Goal: Task Accomplishment & Management: Manage account settings

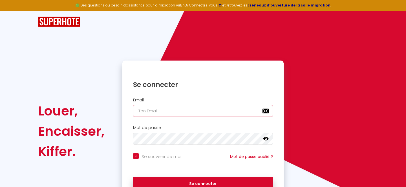
click at [159, 107] on input "email" at bounding box center [203, 111] width 140 height 12
type input "p"
checkbox input "true"
type input "pi"
checkbox input "true"
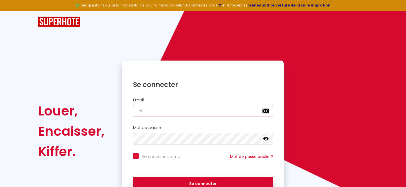
type input "pic"
checkbox input "true"
type input "pico"
checkbox input "true"
type input "picot"
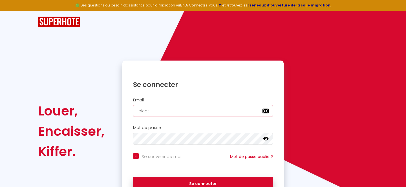
checkbox input "true"
type input "picot1"
checkbox input "true"
type input "picot14"
checkbox input "true"
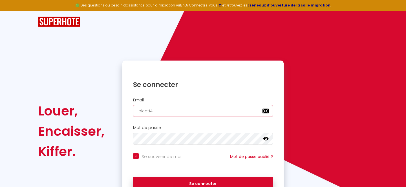
type input "picot14@"
checkbox input "true"
type input "picot14@h"
checkbox input "true"
type input "picot14@ho"
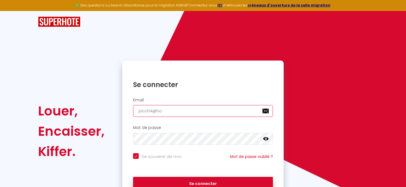
checkbox input "true"
type input "picot14@hot"
checkbox input "true"
type input "picot14@hotm"
checkbox input "true"
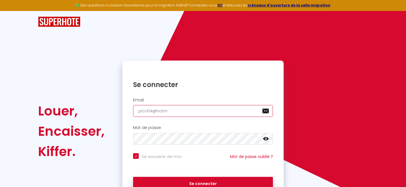
type input "picot14@hotma"
checkbox input "true"
type input "picot14@hotmai"
checkbox input "true"
type input "picot14@hotmail"
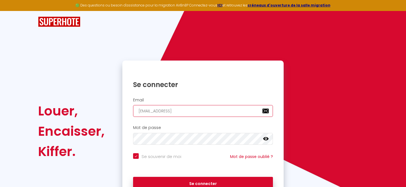
checkbox input "true"
type input "picot14@hotmail/"
checkbox input "true"
type input "picot14@hotmail"
checkbox input "true"
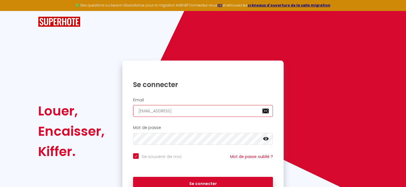
type input "picot14@hotmail."
checkbox input "true"
type input "picot14@hotmail.f"
checkbox input "true"
type input "[EMAIL_ADDRESS][DOMAIN_NAME]"
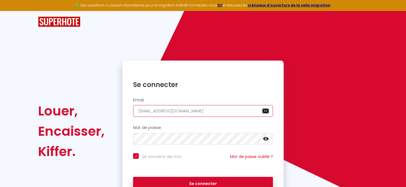
checkbox input "true"
type input "[EMAIL_ADDRESS][DOMAIN_NAME]"
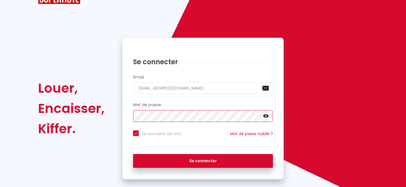
scroll to position [23, 0]
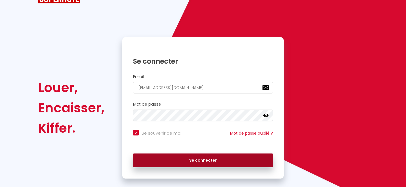
click at [208, 162] on button "Se connecter" at bounding box center [203, 161] width 140 height 14
checkbox input "true"
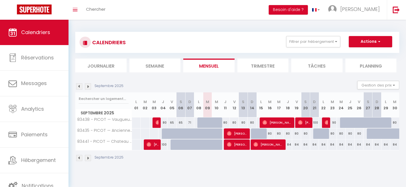
click at [208, 162] on div "Septembre 2025" at bounding box center [237, 159] width 324 height 17
click at [264, 67] on li "Trimestre" at bounding box center [262, 66] width 51 height 14
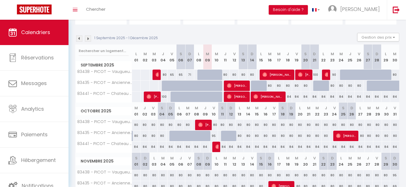
scroll to position [47, 0]
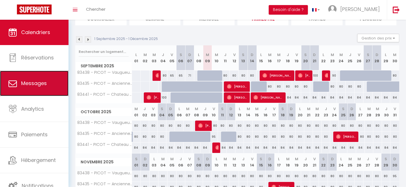
click at [37, 86] on span "Messages" at bounding box center [34, 83] width 26 height 7
select select "message"
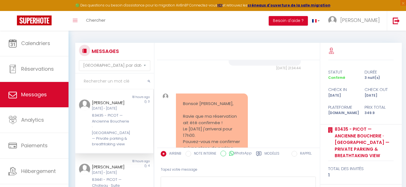
click at [108, 105] on div "[PERSON_NAME]" at bounding box center [111, 102] width 38 height 7
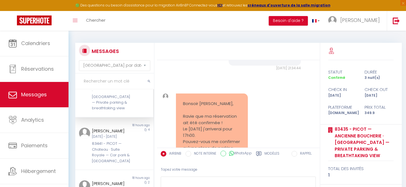
scroll to position [36, 0]
click at [101, 128] on div "[PERSON_NAME]" at bounding box center [111, 130] width 38 height 7
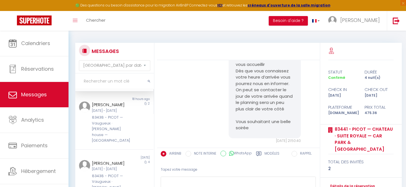
scroll to position [141, 0]
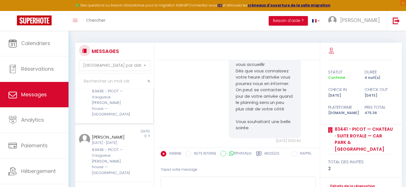
click at [108, 105] on div "83438 - PICOT — Vaugueux · [PERSON_NAME] house — [GEOGRAPHIC_DATA]" at bounding box center [111, 103] width 38 height 29
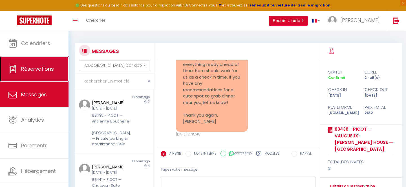
click at [56, 64] on link "Réservations" at bounding box center [34, 68] width 68 height 25
select select "not_cancelled"
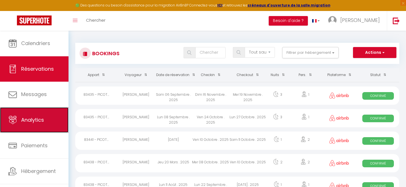
click at [43, 123] on span "Analytics" at bounding box center [32, 119] width 23 height 7
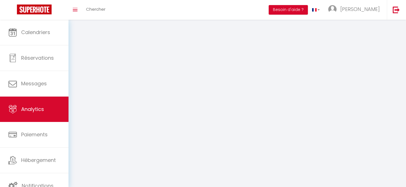
select select "2025"
select select "9"
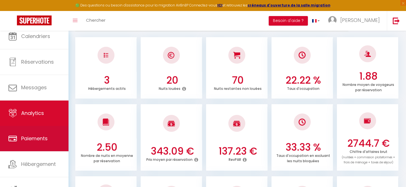
scroll to position [11, 0]
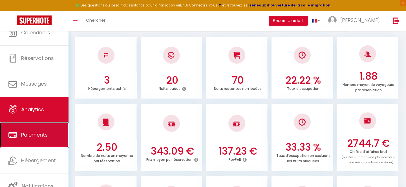
click at [36, 135] on span "Paiements" at bounding box center [34, 134] width 26 height 7
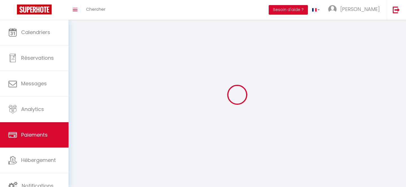
select select "2"
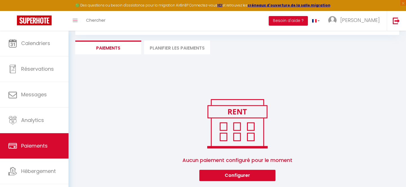
scroll to position [31, 0]
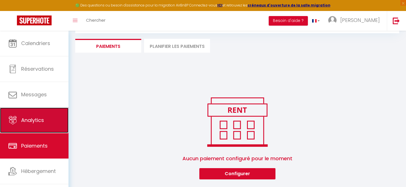
click at [40, 119] on span "Analytics" at bounding box center [32, 120] width 23 height 7
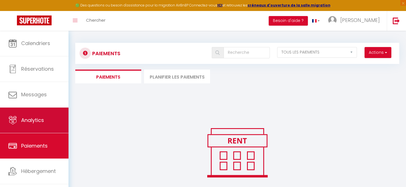
select select "2025"
select select "9"
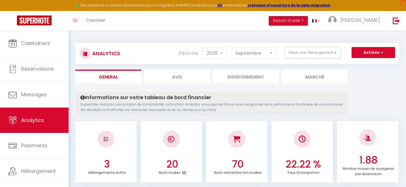
click at [176, 73] on li "Avis" at bounding box center [177, 77] width 66 height 14
select select "2025"
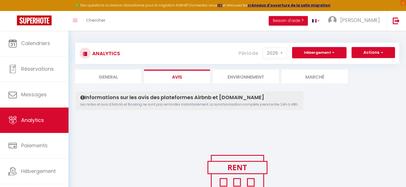
click at [233, 78] on li "Environnement" at bounding box center [246, 77] width 66 height 14
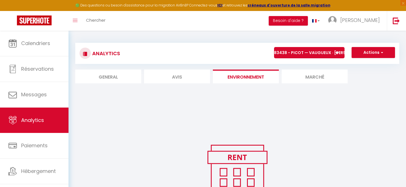
click at [105, 83] on li "General" at bounding box center [108, 77] width 66 height 14
select select "2025"
select select "9"
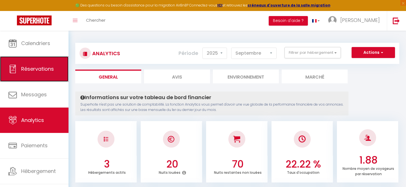
click at [39, 75] on link "Réservations" at bounding box center [34, 68] width 68 height 25
select select "not_cancelled"
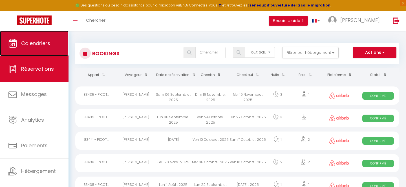
click at [38, 41] on span "Calendriers" at bounding box center [35, 43] width 29 height 7
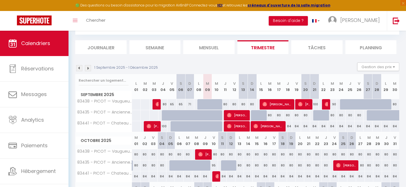
scroll to position [31, 0]
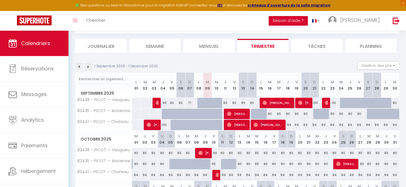
click at [326, 47] on li "Tâches" at bounding box center [316, 46] width 51 height 14
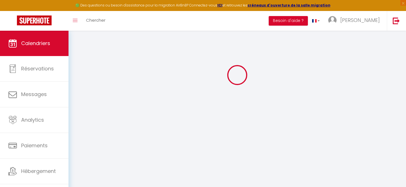
select select
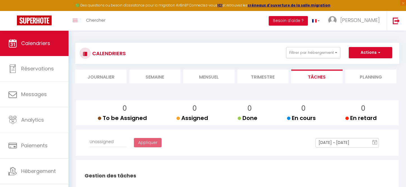
click at [258, 76] on li "Trimestre" at bounding box center [262, 77] width 51 height 14
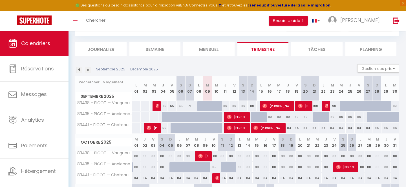
scroll to position [28, 0]
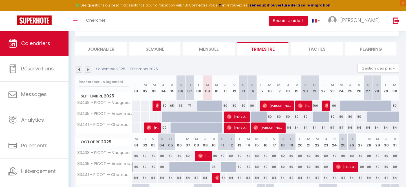
click at [118, 54] on li "Journalier" at bounding box center [100, 49] width 51 height 14
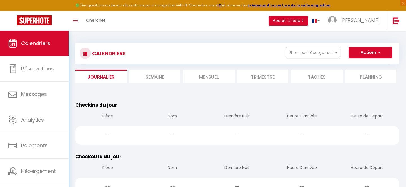
click at [150, 81] on li "Semaine" at bounding box center [154, 77] width 51 height 14
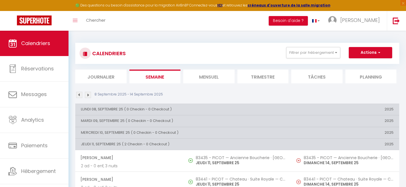
click at [218, 67] on div "CALENDRIERS Filtrer par hébergement Tous 83438 - PICOT — Vaugueux · Edith's hou…" at bounding box center [237, 63] width 324 height 41
click at [215, 76] on li "Mensuel" at bounding box center [208, 77] width 51 height 14
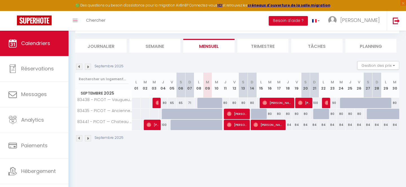
scroll to position [29, 0]
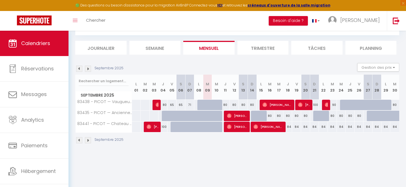
click at [260, 53] on li "Trimestre" at bounding box center [262, 48] width 51 height 14
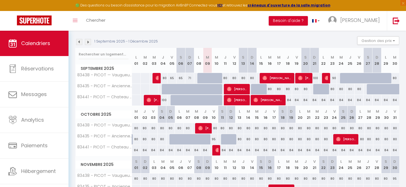
scroll to position [56, 0]
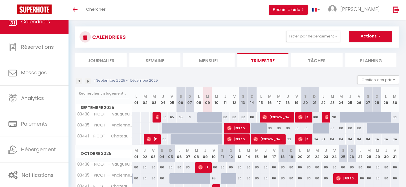
scroll to position [5, 0]
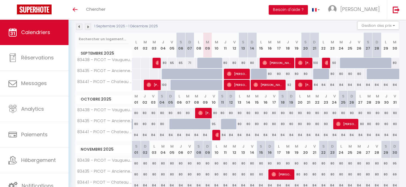
click at [242, 62] on div "80" at bounding box center [243, 63] width 9 height 10
type input "80"
type input "Sam 13 Septembre 2025"
type input "Dim 14 Septembre 2025"
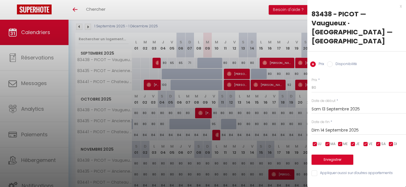
click at [317, 141] on input "checkbox" at bounding box center [315, 144] width 6 height 6
checkbox input "false"
click at [327, 141] on input "checkbox" at bounding box center [328, 144] width 6 height 6
checkbox input "false"
click at [339, 141] on input "checkbox" at bounding box center [340, 144] width 6 height 6
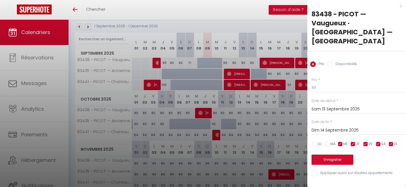
checkbox input "false"
click at [352, 141] on input "checkbox" at bounding box center [353, 144] width 6 height 6
checkbox input "false"
click at [393, 141] on input "checkbox" at bounding box center [391, 144] width 6 height 6
checkbox input "false"
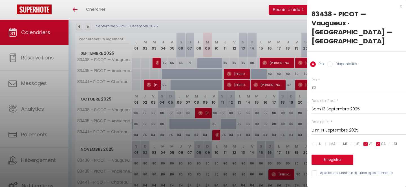
click at [328, 106] on input "Sam 13 Septembre 2025" at bounding box center [358, 109] width 94 height 7
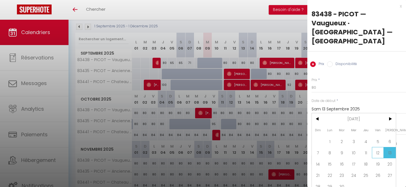
click at [377, 147] on span "12" at bounding box center [378, 152] width 12 height 11
type input "Ven 12 Septembre 2025"
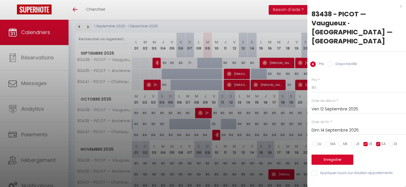
click at [341, 127] on input "Dim 14 Septembre 2025" at bounding box center [358, 130] width 94 height 7
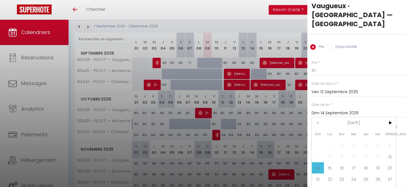
scroll to position [17, 0]
click at [391, 118] on span ">" at bounding box center [390, 123] width 12 height 11
click at [391, 140] on span "4" at bounding box center [390, 145] width 12 height 11
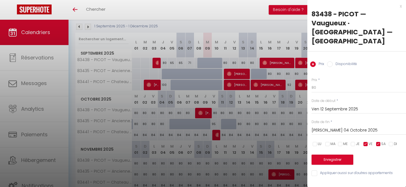
click at [359, 127] on input "Sam 04 Octobre 2025" at bounding box center [358, 130] width 94 height 7
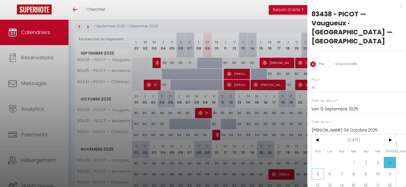
click at [317, 168] on span "5" at bounding box center [318, 173] width 12 height 11
type input "Dim 05 Octobre 2025"
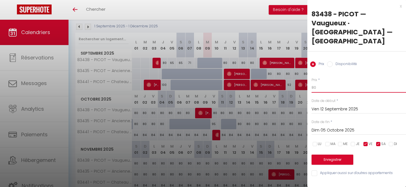
click at [320, 83] on input "80" at bounding box center [358, 88] width 94 height 10
type input "8"
type input "5"
type input "85"
click at [322, 155] on button "Enregistrer" at bounding box center [332, 160] width 42 height 10
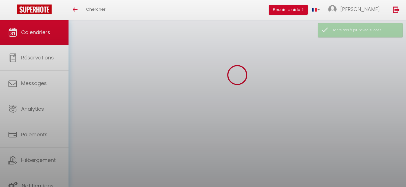
scroll to position [60, 0]
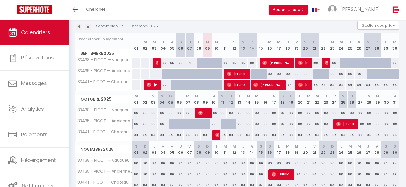
click at [297, 75] on div "80" at bounding box center [296, 74] width 9 height 10
type input "80"
type input "Ven 19 Septembre 2025"
type input "Sam 20 Septembre 2025"
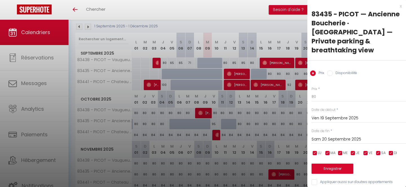
click at [337, 115] on input "Ven 19 Septembre 2025" at bounding box center [358, 118] width 94 height 7
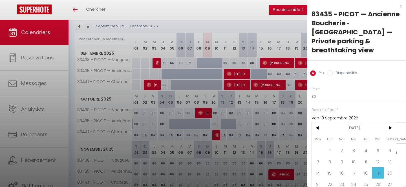
click at [400, 5] on div "x" at bounding box center [354, 6] width 94 height 7
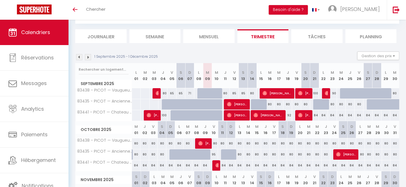
scroll to position [28, 0]
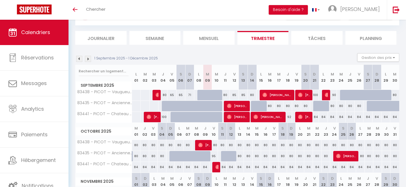
click at [297, 105] on div "80" at bounding box center [296, 106] width 9 height 10
type input "80"
type input "Ven 19 Septembre 2025"
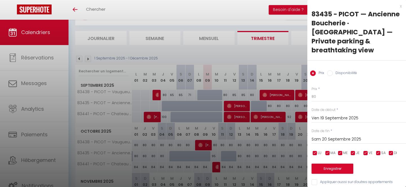
click at [331, 136] on input "Sam 20 Septembre 2025" at bounding box center [358, 139] width 94 height 7
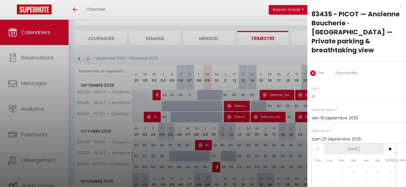
scroll to position [26, 0]
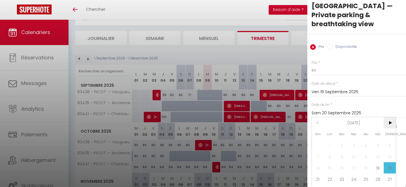
click at [391, 117] on span ">" at bounding box center [390, 122] width 12 height 11
click at [317, 151] on span "5" at bounding box center [318, 156] width 12 height 11
type input "Dim 05 Octobre 2025"
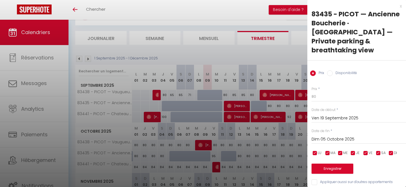
scroll to position [0, 0]
click at [315, 151] on input "checkbox" at bounding box center [315, 154] width 6 height 6
checkbox input "false"
click at [328, 151] on input "checkbox" at bounding box center [328, 154] width 6 height 6
checkbox input "false"
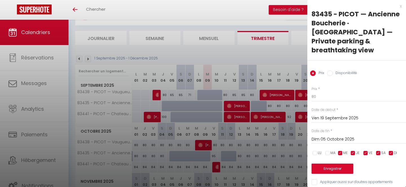
click at [338, 151] on input "checkbox" at bounding box center [340, 154] width 6 height 6
checkbox input "false"
click at [354, 151] on input "checkbox" at bounding box center [353, 154] width 6 height 6
checkbox input "false"
click at [391, 151] on input "checkbox" at bounding box center [391, 154] width 6 height 6
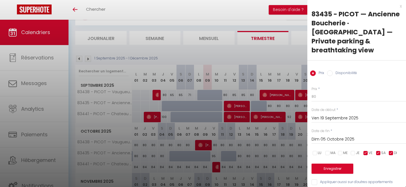
checkbox input "false"
click at [327, 92] on input "80" at bounding box center [358, 97] width 94 height 10
type input "85"
click at [332, 164] on button "Enregistrer" at bounding box center [332, 169] width 42 height 10
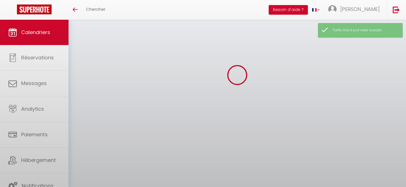
scroll to position [28, 0]
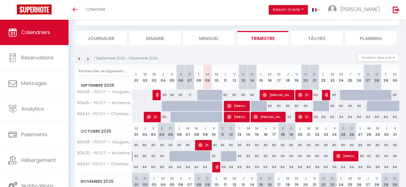
click at [233, 95] on div "85" at bounding box center [234, 95] width 9 height 10
type input "85"
type input "Ven 12 Septembre 2025"
type input "Sam 13 Septembre 2025"
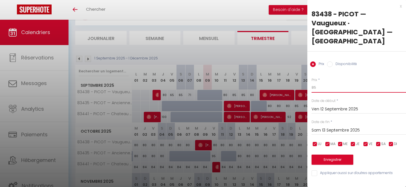
click at [321, 83] on input "85" at bounding box center [358, 88] width 94 height 10
click at [324, 83] on input "85" at bounding box center [358, 88] width 94 height 10
type input "80"
click at [321, 127] on input "Sam 13 Septembre 2025" at bounding box center [358, 130] width 94 height 7
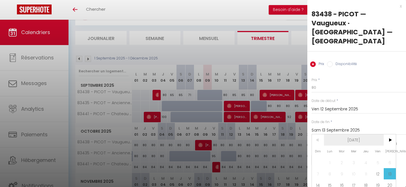
scroll to position [17, 0]
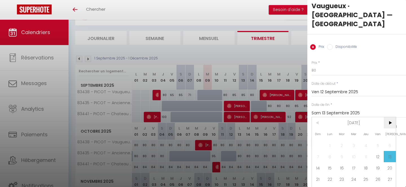
click at [386, 117] on span ">" at bounding box center [390, 122] width 12 height 11
click at [318, 151] on span "5" at bounding box center [318, 156] width 12 height 11
type input "Dim 05 Octobre 2025"
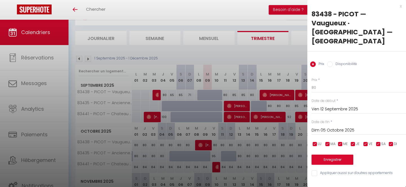
scroll to position [0, 0]
click at [346, 155] on button "Enregistrer" at bounding box center [332, 160] width 42 height 10
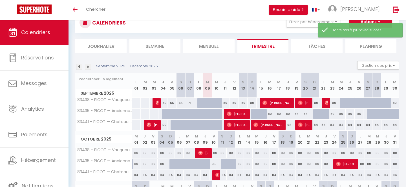
scroll to position [28, 0]
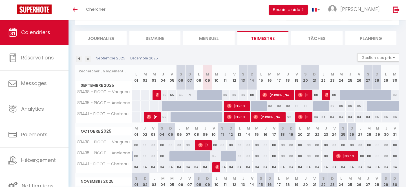
click at [299, 105] on div "85" at bounding box center [296, 106] width 9 height 10
type input "85"
type input "Ven 19 Septembre 2025"
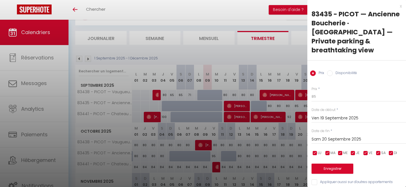
click at [347, 134] on div "Sam 20 Septembre 2025 < Sep 2025 > Dim Lun Mar Mer Jeu Ven Sam 1 2 3 4 5 6 7 8 …" at bounding box center [358, 139] width 94 height 10
click at [347, 136] on input "Sam 20 Septembre 2025" at bounding box center [358, 139] width 94 height 7
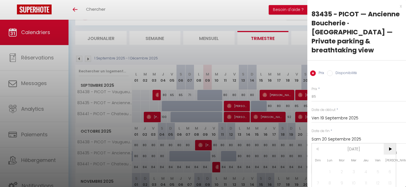
click at [387, 143] on span ">" at bounding box center [390, 148] width 12 height 11
click at [320, 177] on span "5" at bounding box center [318, 182] width 12 height 11
type input "Dim 05 Octobre 2025"
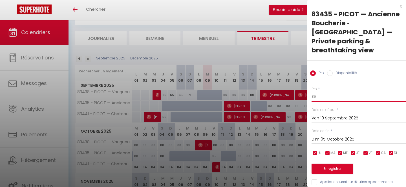
click at [329, 92] on input "85" at bounding box center [358, 97] width 94 height 10
type input "80"
click at [321, 164] on button "Enregistrer" at bounding box center [332, 169] width 42 height 10
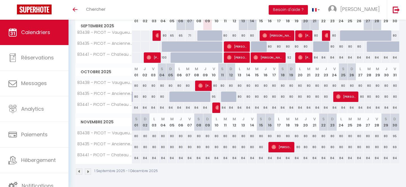
scroll to position [0, 0]
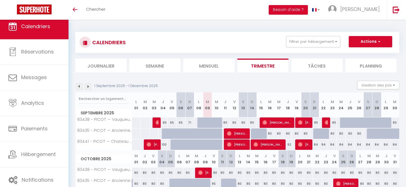
click at [79, 88] on img at bounding box center [79, 86] width 6 height 6
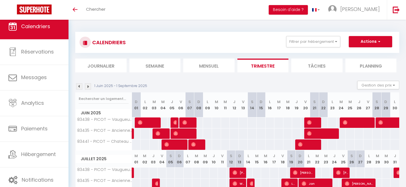
click at [79, 87] on img at bounding box center [79, 86] width 6 height 6
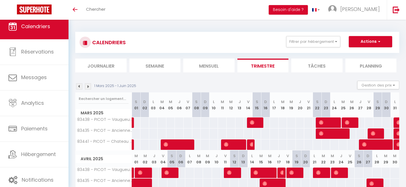
click at [79, 87] on img at bounding box center [79, 86] width 6 height 6
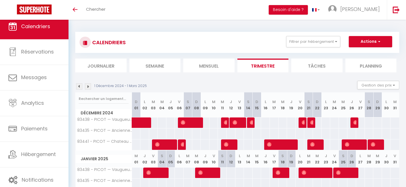
click at [79, 88] on img at bounding box center [79, 86] width 6 height 6
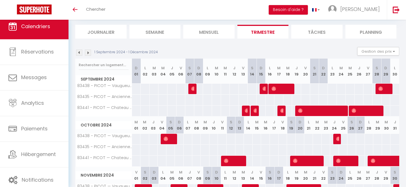
scroll to position [34, 0]
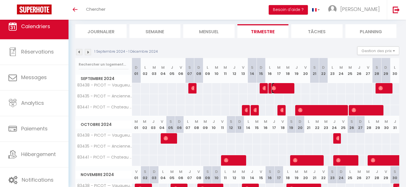
click at [282, 89] on span at bounding box center [281, 88] width 21 height 11
select select "OK"
select select "0"
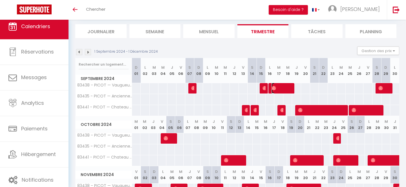
select select "1"
select select
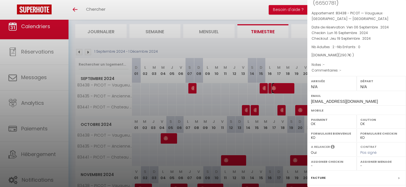
scroll to position [0, 0]
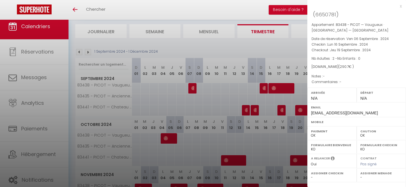
click at [401, 6] on div "x" at bounding box center [354, 6] width 94 height 7
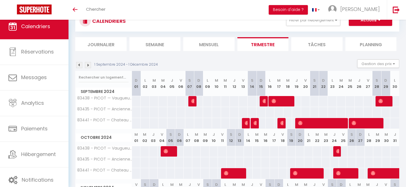
scroll to position [22, 0]
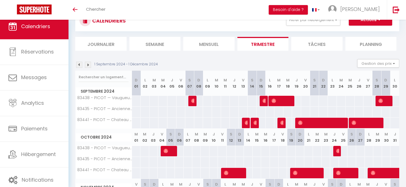
click at [81, 65] on img at bounding box center [79, 65] width 6 height 6
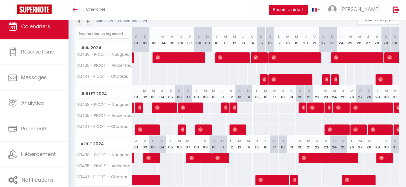
scroll to position [65, 0]
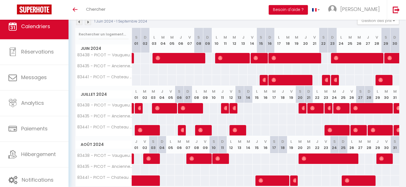
click at [87, 23] on img at bounding box center [88, 22] width 6 height 6
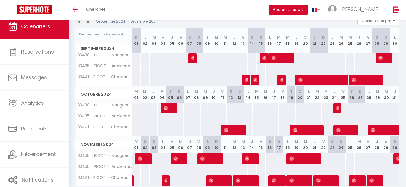
click at [87, 23] on img at bounding box center [88, 22] width 6 height 6
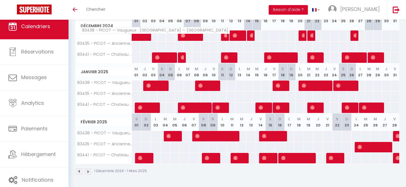
scroll to position [32, 0]
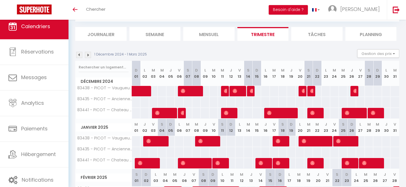
click at [90, 54] on img at bounding box center [88, 55] width 6 height 6
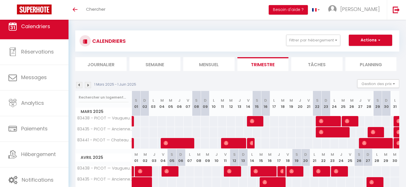
scroll to position [0, 0]
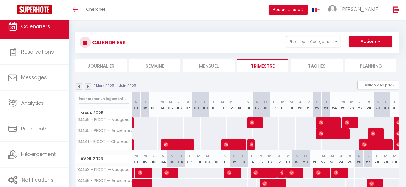
click at [87, 88] on img at bounding box center [88, 86] width 6 height 6
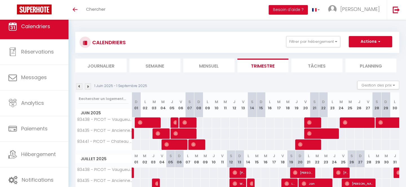
click at [80, 87] on img at bounding box center [79, 86] width 6 height 6
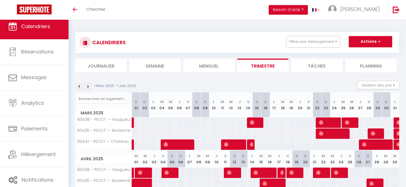
click at [80, 87] on img at bounding box center [79, 86] width 6 height 6
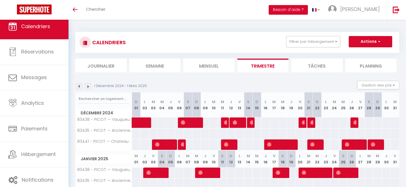
click at [80, 87] on img at bounding box center [79, 86] width 6 height 6
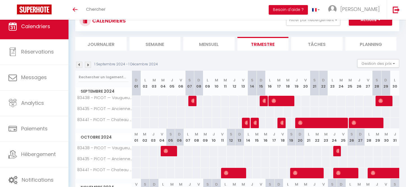
scroll to position [21, 0]
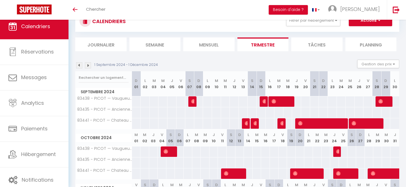
click at [88, 66] on img at bounding box center [88, 65] width 6 height 6
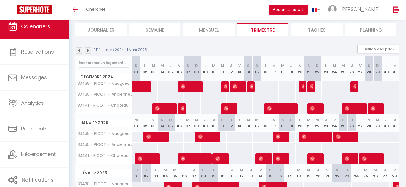
scroll to position [25, 0]
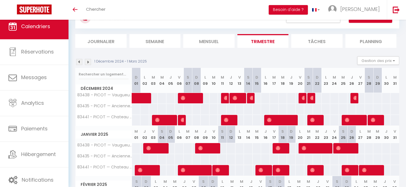
click at [90, 61] on img at bounding box center [88, 62] width 6 height 6
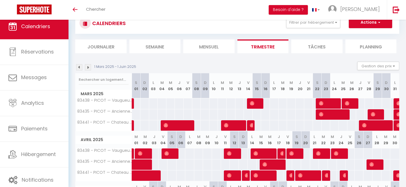
scroll to position [16, 0]
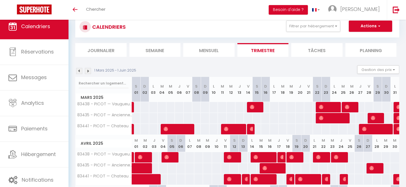
click at [89, 71] on img at bounding box center [88, 71] width 6 height 6
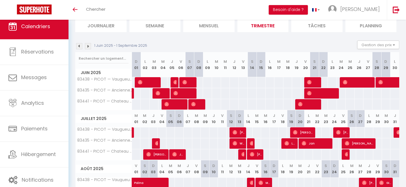
scroll to position [40, 0]
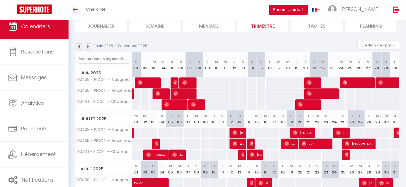
click at [88, 47] on img at bounding box center [88, 46] width 6 height 6
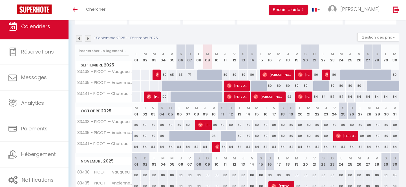
scroll to position [39, 0]
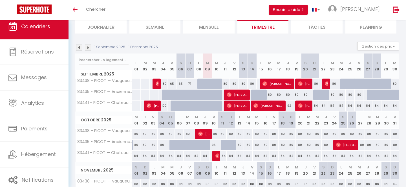
click at [80, 45] on img at bounding box center [79, 48] width 6 height 6
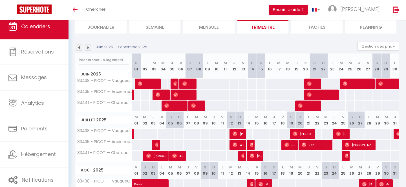
click at [80, 45] on img at bounding box center [79, 48] width 6 height 6
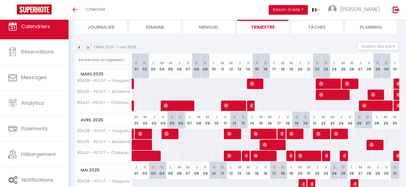
click at [80, 45] on img at bounding box center [79, 48] width 6 height 6
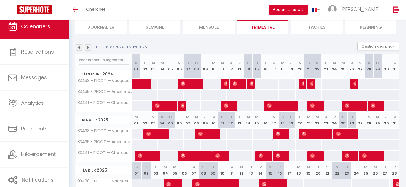
click at [80, 45] on img at bounding box center [79, 48] width 6 height 6
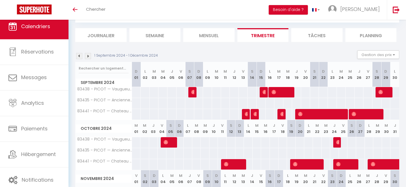
scroll to position [14, 0]
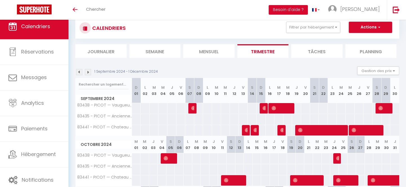
click at [89, 71] on img at bounding box center [88, 72] width 6 height 6
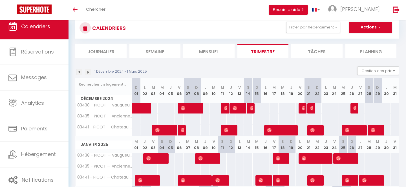
click at [89, 71] on img at bounding box center [88, 72] width 6 height 6
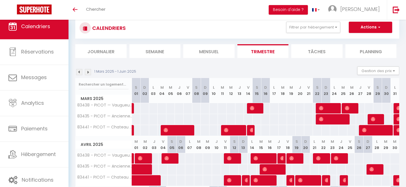
click at [89, 71] on img at bounding box center [88, 72] width 6 height 6
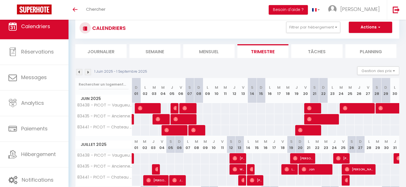
click at [89, 71] on img at bounding box center [88, 72] width 6 height 6
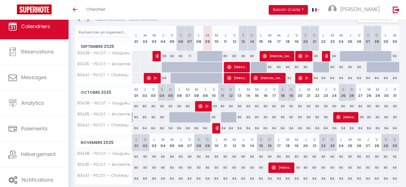
scroll to position [66, 0]
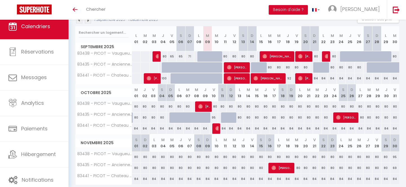
click at [214, 118] on div "95" at bounding box center [213, 117] width 9 height 10
type input "95"
type input "Ven 10 Octobre 2025"
type input "Sam 11 Octobre 2025"
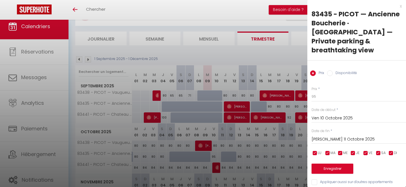
scroll to position [0, 0]
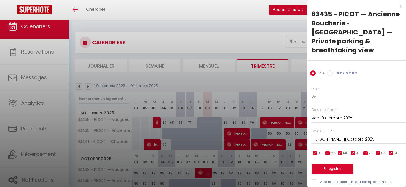
click at [398, 5] on div "x" at bounding box center [354, 6] width 94 height 7
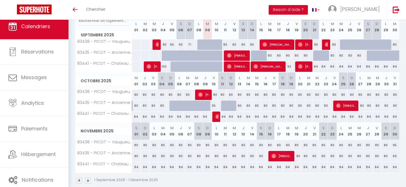
scroll to position [87, 0]
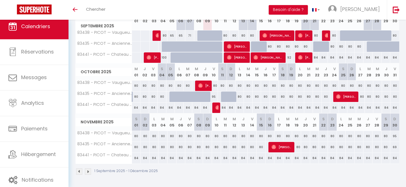
click at [89, 172] on img at bounding box center [88, 172] width 6 height 6
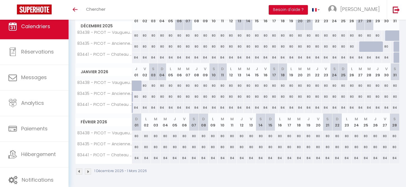
click at [88, 172] on img at bounding box center [88, 172] width 6 height 6
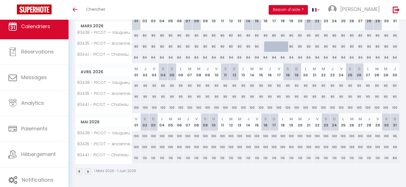
click at [87, 172] on img at bounding box center [88, 172] width 6 height 6
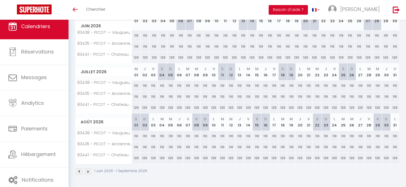
click at [87, 173] on img at bounding box center [88, 172] width 6 height 6
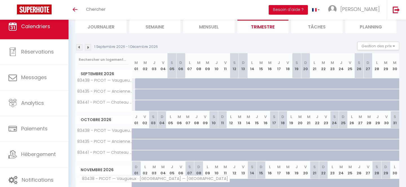
scroll to position [39, 0]
click at [90, 49] on img at bounding box center [88, 47] width 6 height 6
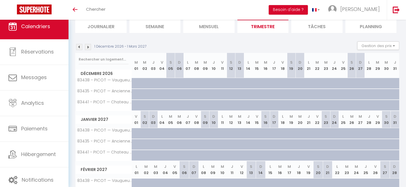
click at [88, 48] on img at bounding box center [88, 47] width 6 height 6
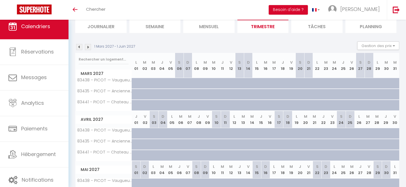
click at [88, 48] on img at bounding box center [88, 47] width 6 height 6
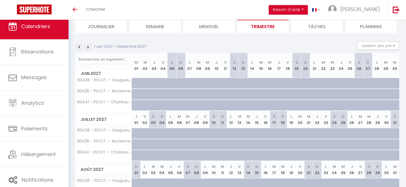
click at [88, 48] on img at bounding box center [88, 47] width 6 height 6
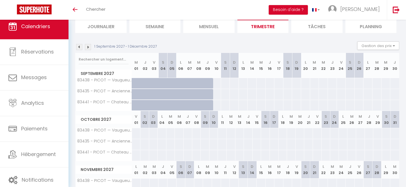
click at [81, 48] on img at bounding box center [79, 47] width 6 height 6
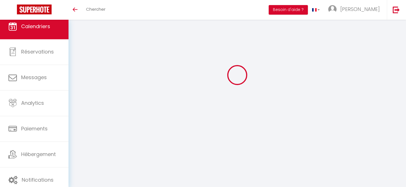
click at [81, 48] on div at bounding box center [237, 75] width 324 height 136
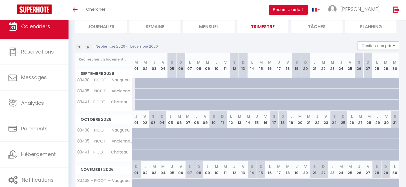
click at [81, 48] on img at bounding box center [79, 47] width 6 height 6
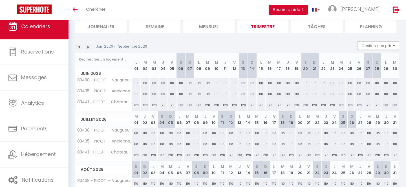
click at [81, 48] on img at bounding box center [79, 47] width 6 height 6
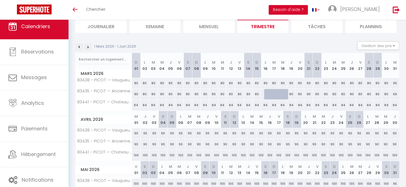
click at [81, 48] on img at bounding box center [79, 47] width 6 height 6
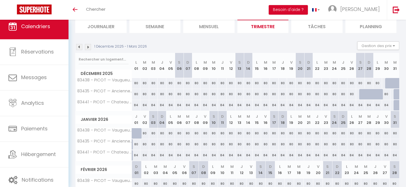
click at [87, 50] on img at bounding box center [88, 47] width 6 height 6
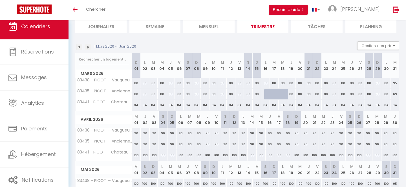
click at [87, 50] on img at bounding box center [88, 47] width 6 height 6
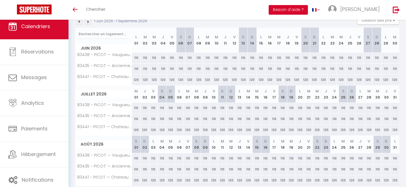
scroll to position [65, 0]
click at [80, 23] on img at bounding box center [79, 21] width 6 height 6
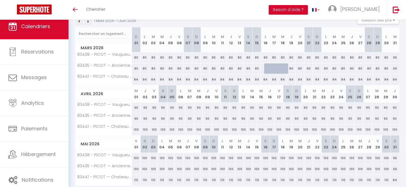
click at [80, 23] on img at bounding box center [79, 21] width 6 height 6
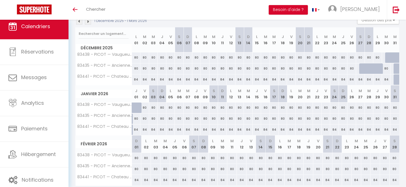
click at [80, 23] on img at bounding box center [79, 21] width 6 height 6
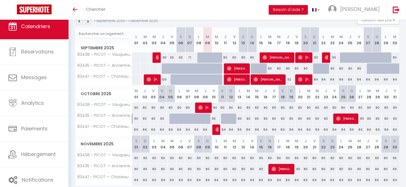
click at [80, 23] on img at bounding box center [79, 21] width 6 height 6
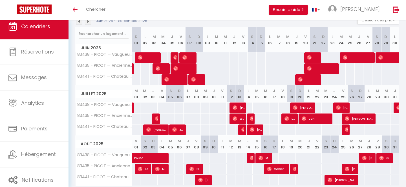
click at [80, 23] on img at bounding box center [79, 21] width 6 height 6
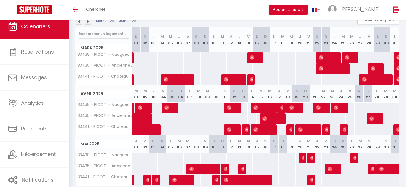
click at [88, 23] on img at bounding box center [88, 21] width 6 height 6
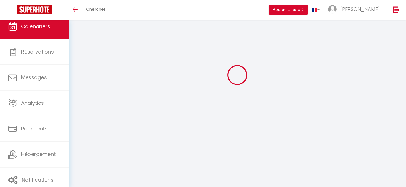
select select "0"
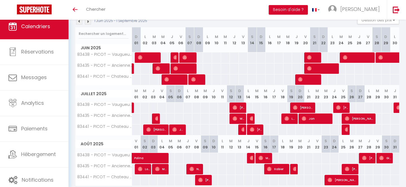
scroll to position [87, 0]
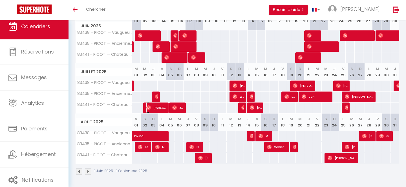
click at [160, 108] on span "Emma.Auxepaules@Gmail.Com" at bounding box center [156, 107] width 21 height 11
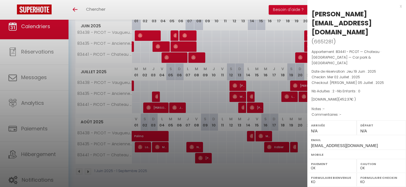
click at [401, 5] on div "x" at bounding box center [354, 6] width 94 height 7
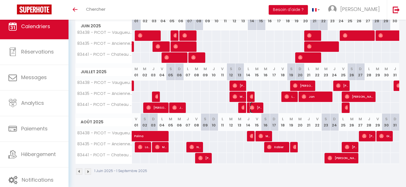
click at [256, 109] on span "Johan" at bounding box center [256, 107] width 12 height 11
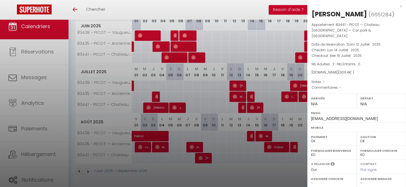
click at [400, 6] on div "x" at bounding box center [354, 6] width 94 height 7
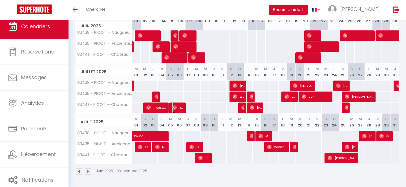
click at [180, 109] on span "Jan" at bounding box center [178, 107] width 12 height 11
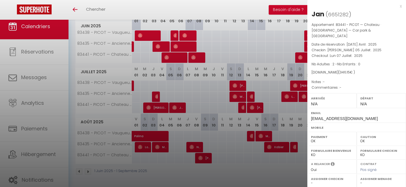
click at [401, 5] on div "x" at bounding box center [354, 6] width 94 height 7
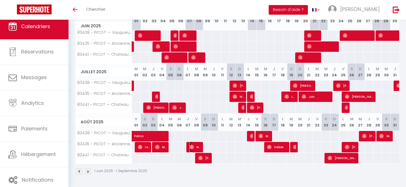
click at [199, 149] on span "Noemie" at bounding box center [195, 147] width 12 height 11
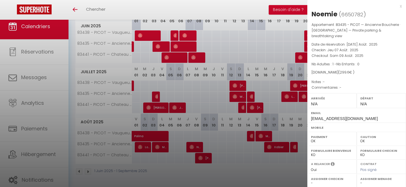
click at [401, 6] on div "x" at bounding box center [354, 6] width 94 height 7
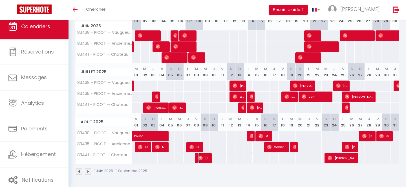
click at [202, 158] on img at bounding box center [200, 158] width 5 height 5
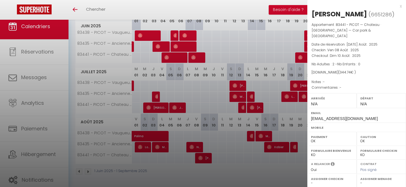
click at [400, 5] on div "x" at bounding box center [354, 6] width 94 height 7
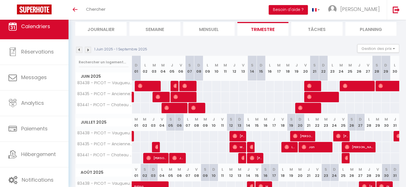
scroll to position [37, 0]
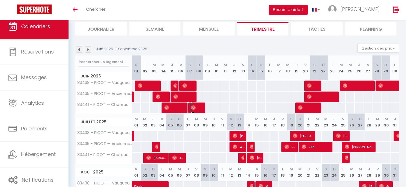
click at [199, 107] on span at bounding box center [197, 107] width 12 height 11
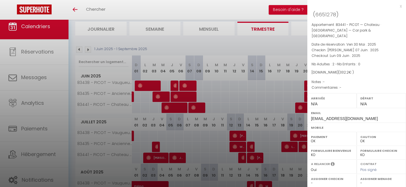
click at [400, 5] on div "x" at bounding box center [354, 6] width 94 height 7
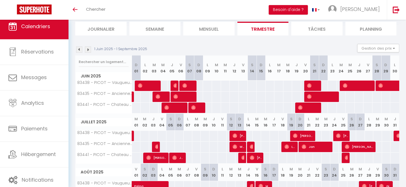
click at [88, 54] on div "1 Juin 2025 - 1 Septembre 2025 Gestion des prix Nb Nuits minimum Règles Disponi…" at bounding box center [237, 50] width 324 height 12
click at [87, 48] on img at bounding box center [88, 50] width 6 height 6
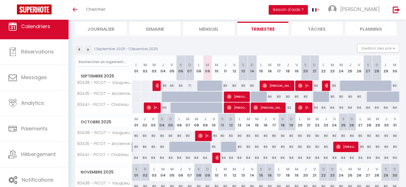
click at [87, 48] on img at bounding box center [88, 50] width 6 height 6
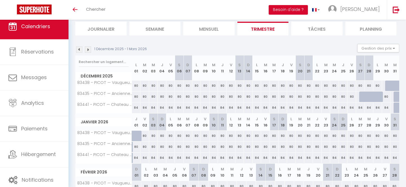
click at [81, 49] on img at bounding box center [79, 50] width 6 height 6
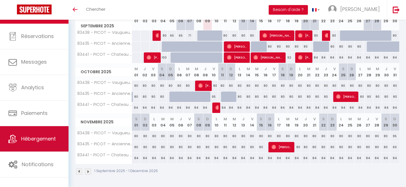
scroll to position [0, 0]
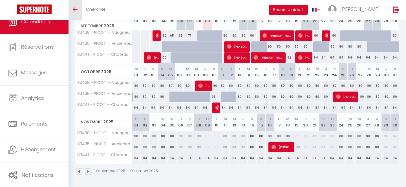
click at [76, 11] on link "Toggle menubar" at bounding box center [74, 10] width 13 height 20
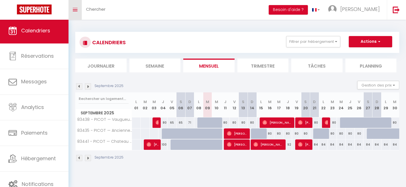
scroll to position [20, 0]
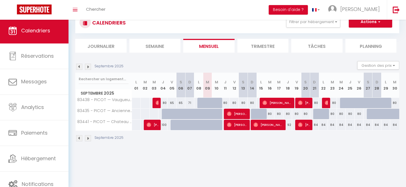
click at [246, 51] on li "Trimestre" at bounding box center [262, 46] width 51 height 14
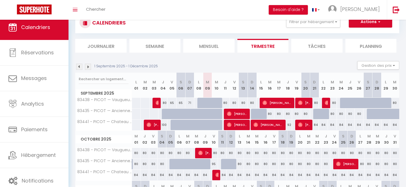
click at [80, 67] on img at bounding box center [79, 67] width 6 height 6
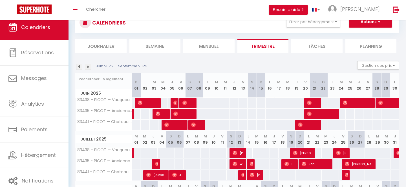
click at [80, 67] on img at bounding box center [79, 67] width 6 height 6
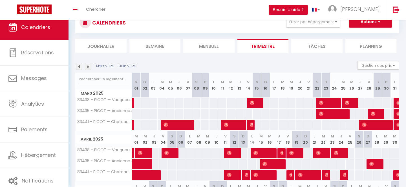
click at [90, 68] on img at bounding box center [88, 67] width 6 height 6
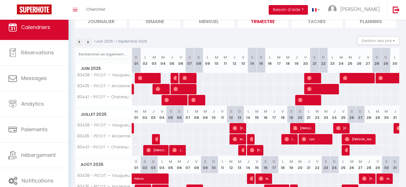
scroll to position [41, 0]
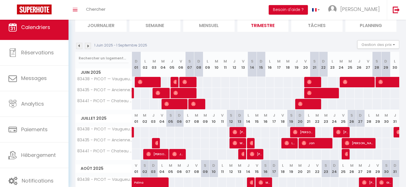
click at [90, 47] on img at bounding box center [88, 46] width 6 height 6
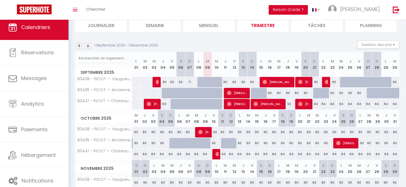
click at [80, 47] on img at bounding box center [79, 46] width 6 height 6
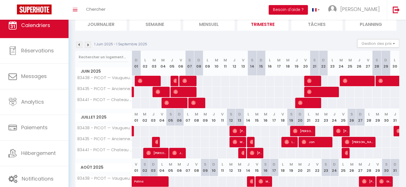
scroll to position [0, 0]
